Goal: Check status: Check status

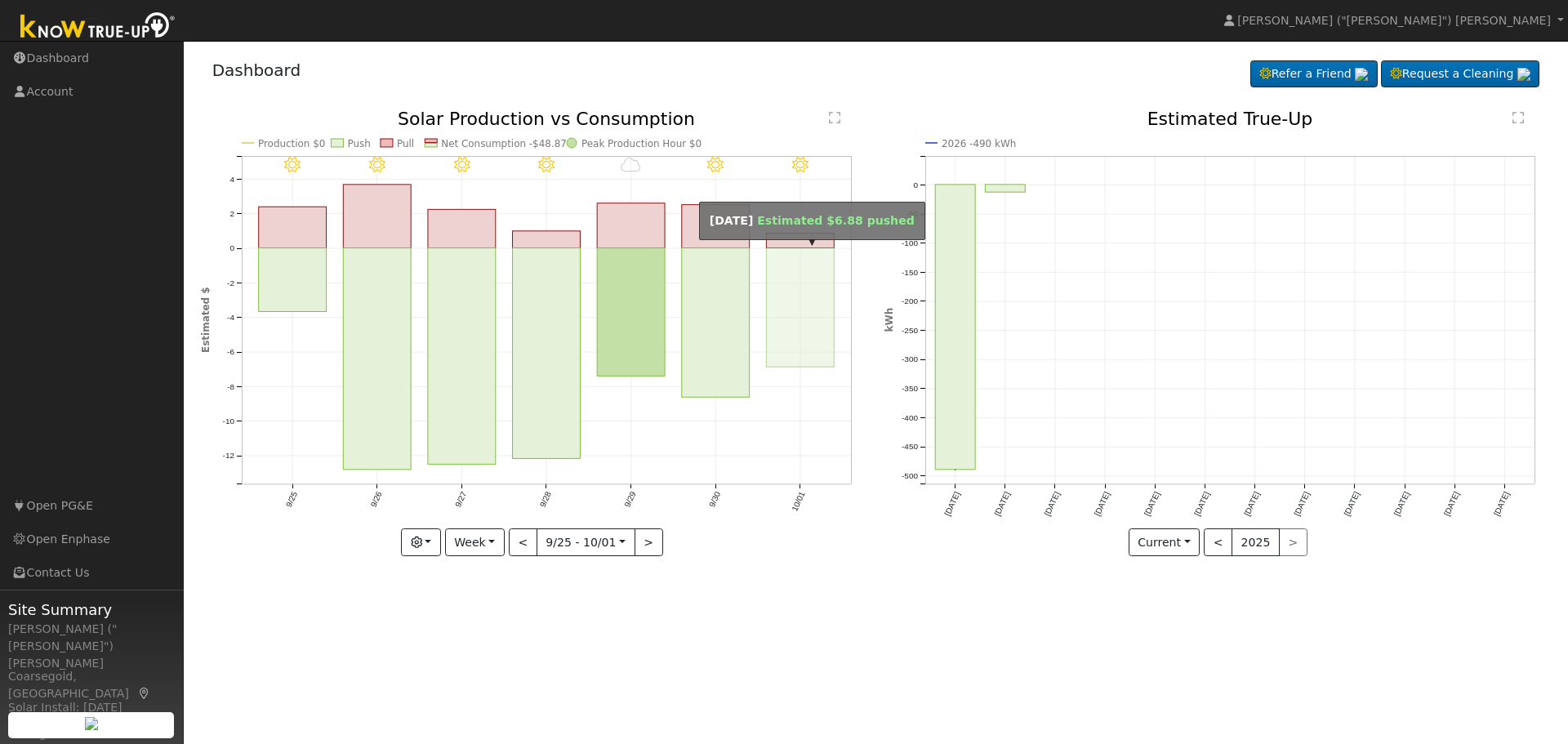
click at [807, 331] on rect "onclick=""" at bounding box center [799, 308] width 68 height 119
type input "[DATE]"
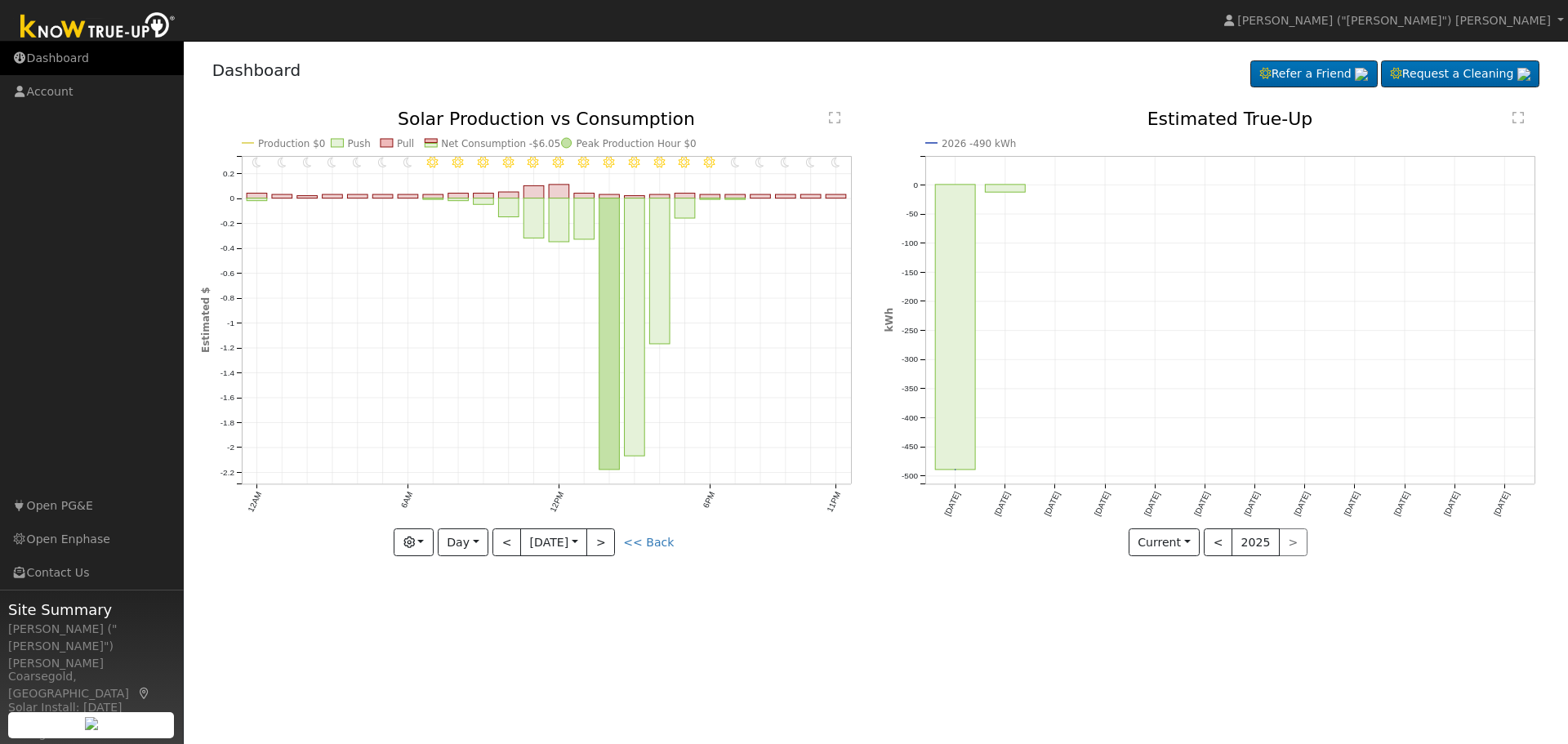
click at [57, 60] on link "Dashboard" at bounding box center [92, 58] width 184 height 34
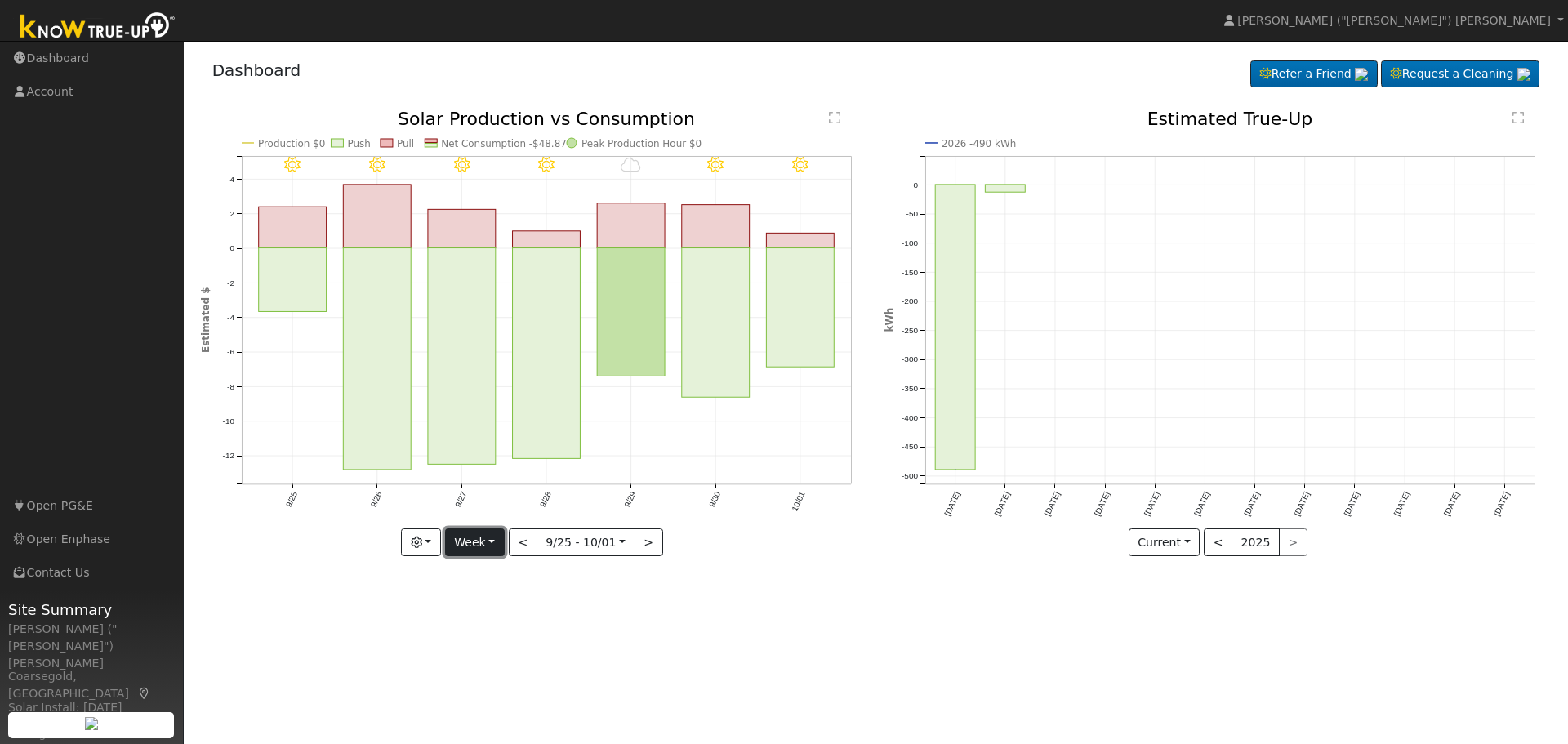
click at [494, 545] on button "Week" at bounding box center [475, 542] width 59 height 28
click at [489, 622] on link "Month" at bounding box center [502, 622] width 113 height 23
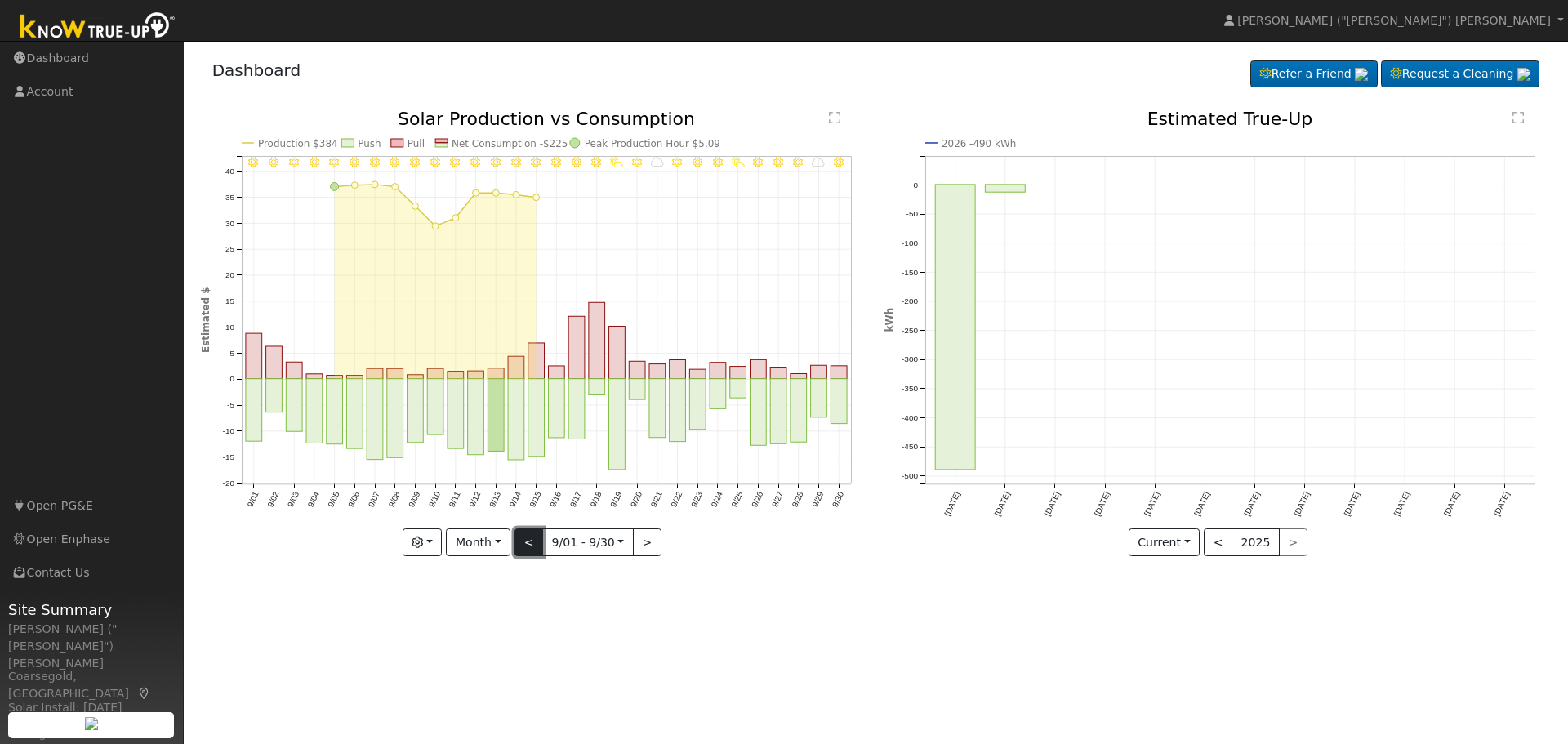
click at [534, 542] on button "<" at bounding box center [528, 542] width 29 height 28
type input "[DATE]"
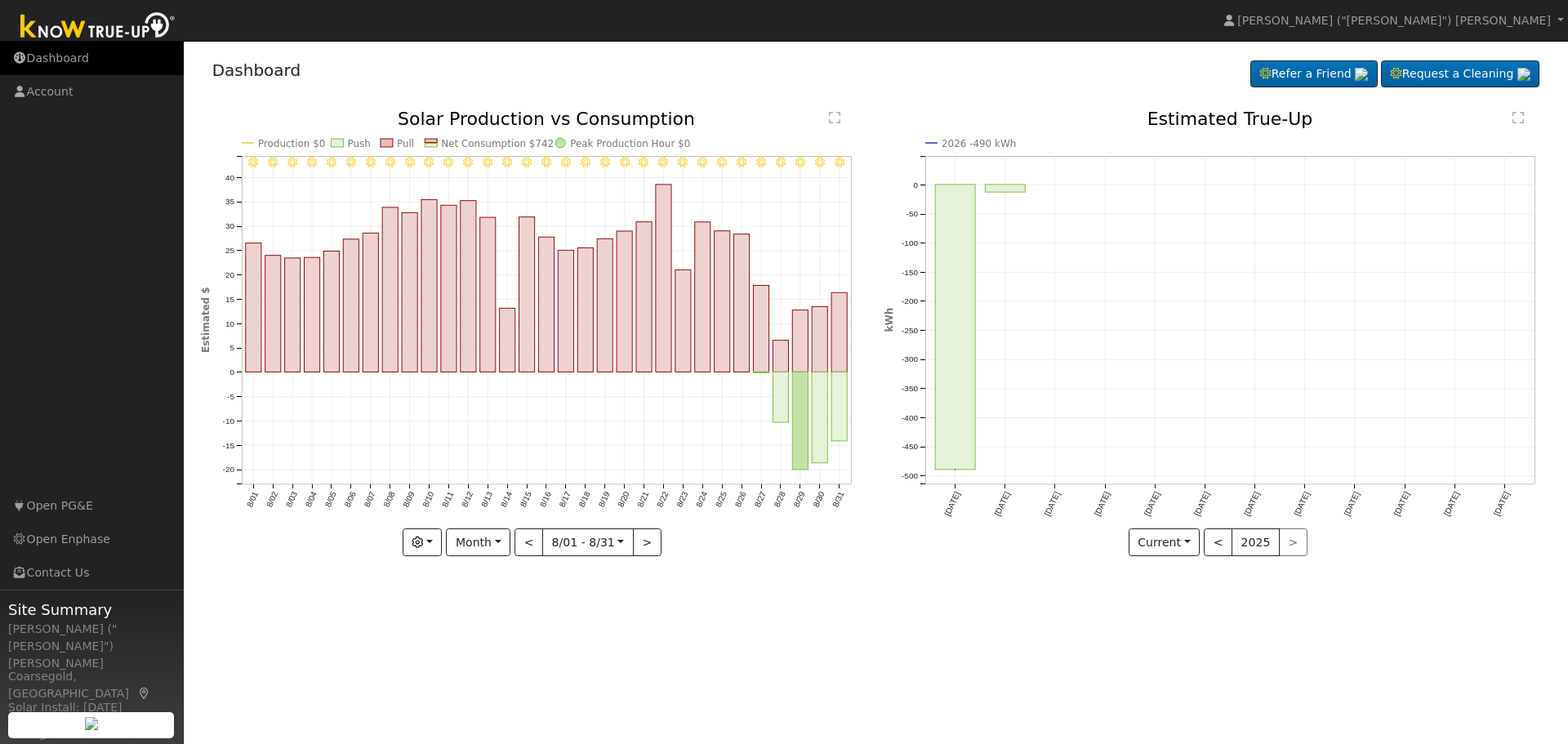
click at [52, 59] on link "Dashboard" at bounding box center [92, 58] width 184 height 34
